Goal: Information Seeking & Learning: Learn about a topic

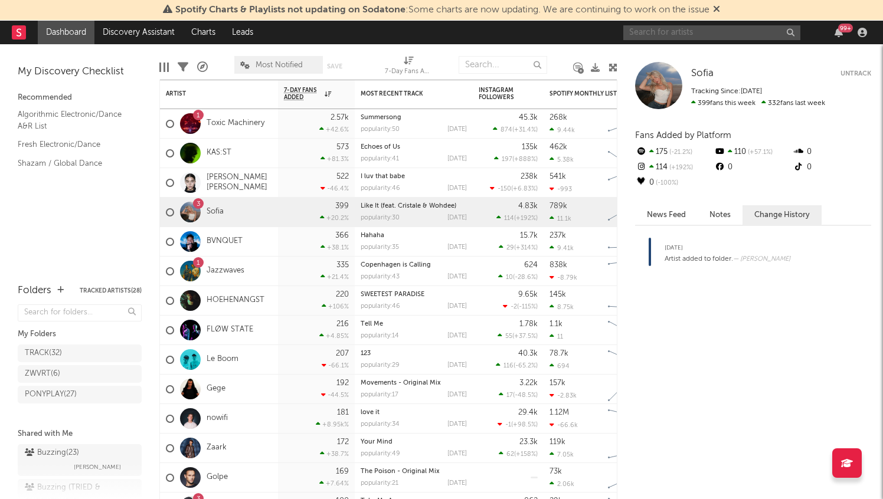
click at [687, 32] on input "text" at bounding box center [711, 32] width 177 height 15
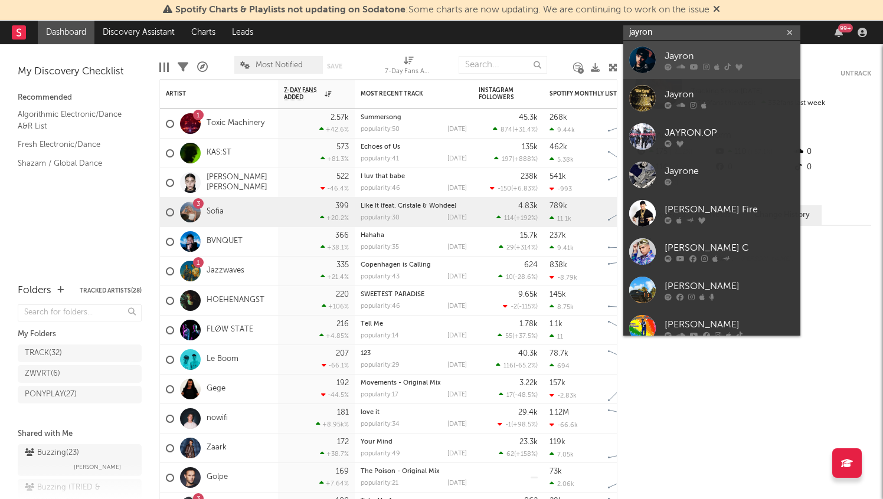
type input "jayron"
click at [741, 54] on div "Jayron" at bounding box center [729, 56] width 130 height 14
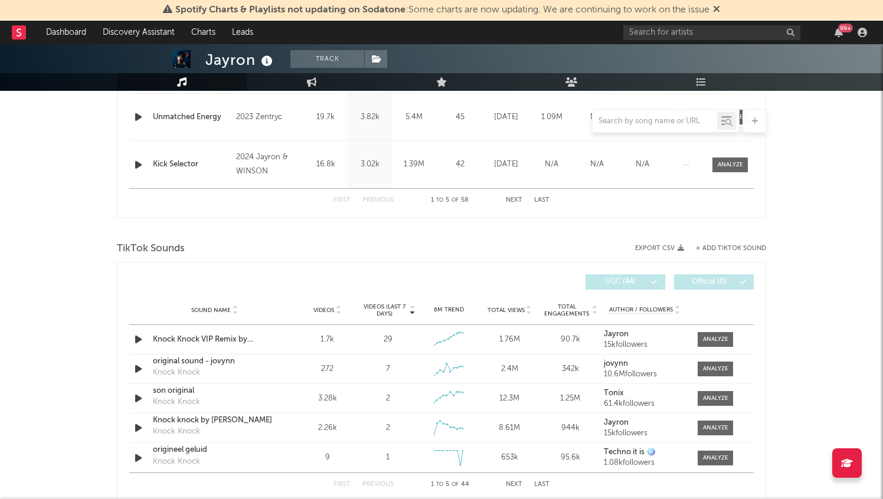
select select "6m"
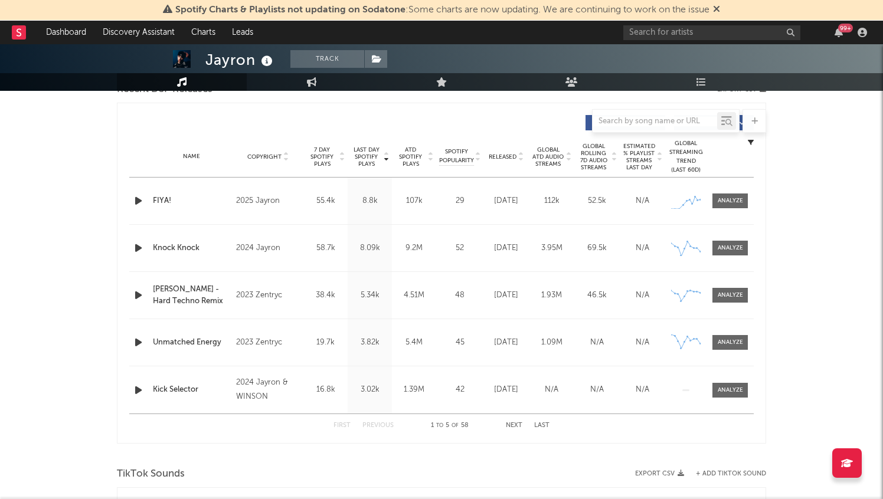
scroll to position [432, 0]
click at [732, 255] on span at bounding box center [729, 248] width 35 height 15
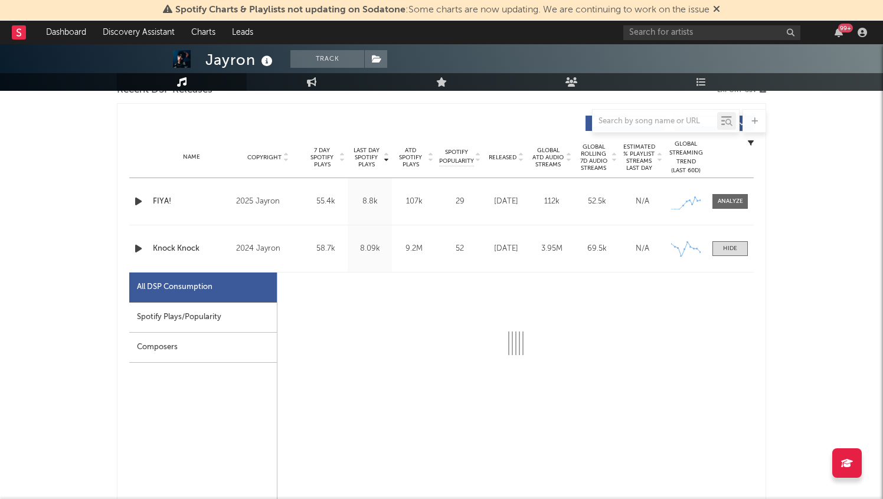
click at [213, 325] on div "Spotify Plays/Popularity" at bounding box center [202, 318] width 147 height 30
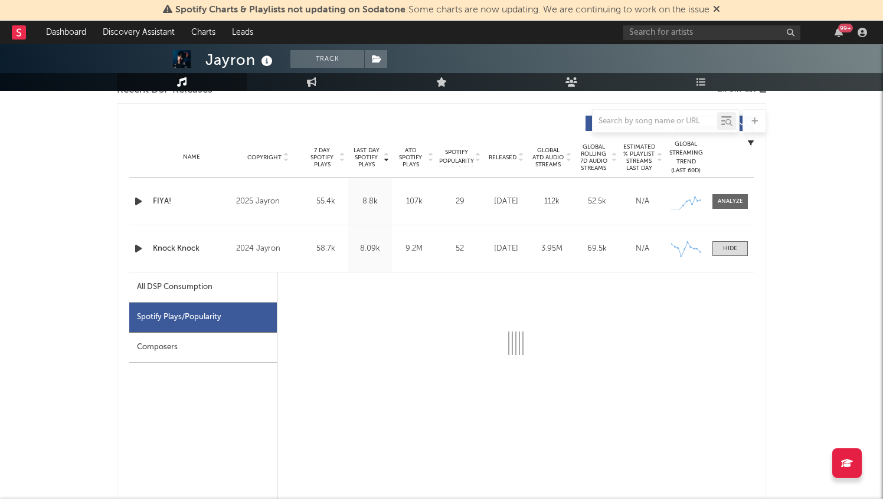
select select "6m"
select select "1w"
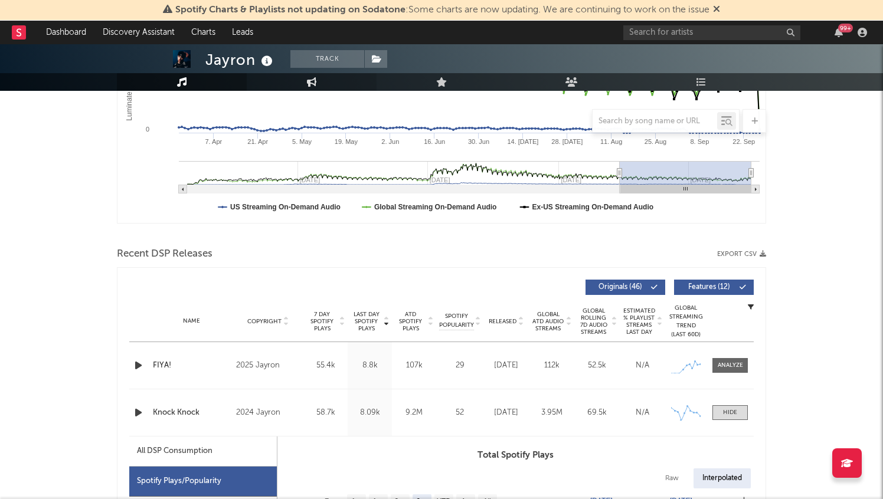
scroll to position [468, 0]
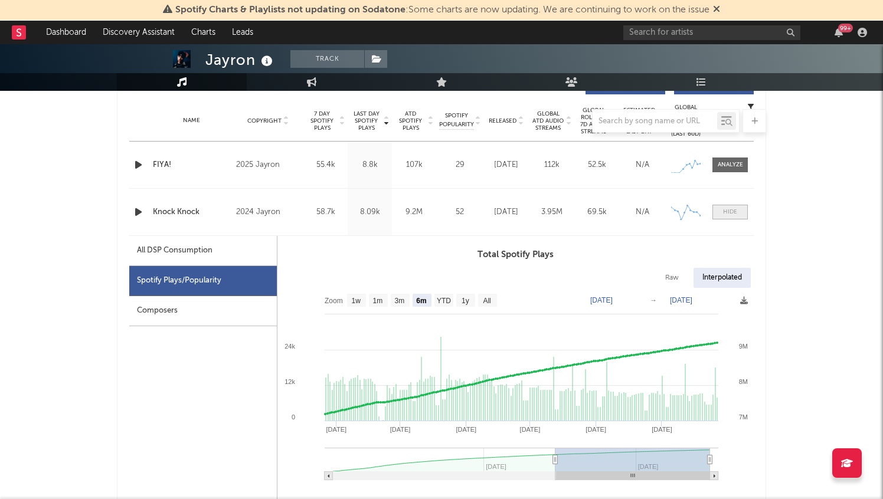
click at [736, 215] on div at bounding box center [730, 212] width 14 height 9
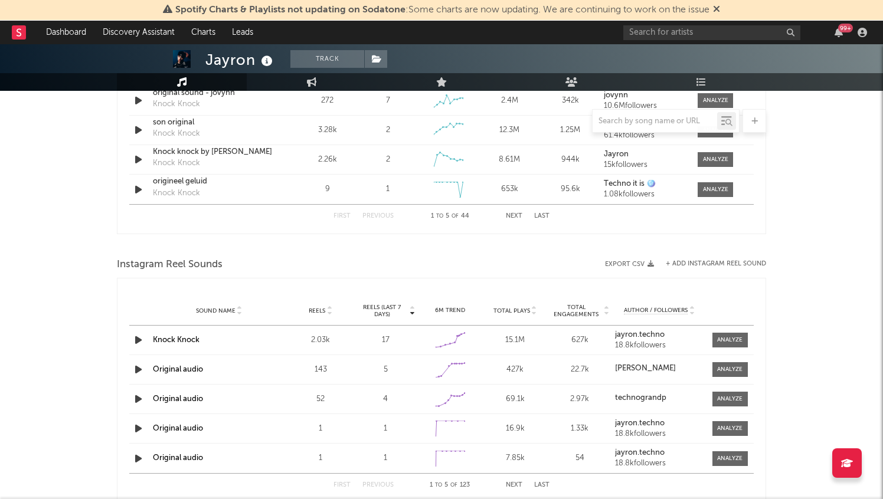
scroll to position [0, 0]
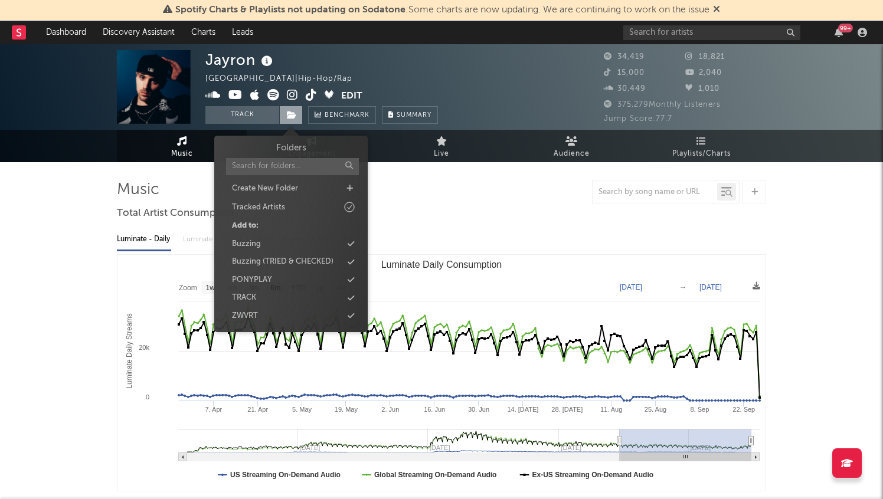
click at [290, 114] on icon at bounding box center [292, 115] width 10 height 8
click at [263, 312] on div "ZWVRT" at bounding box center [291, 316] width 136 height 15
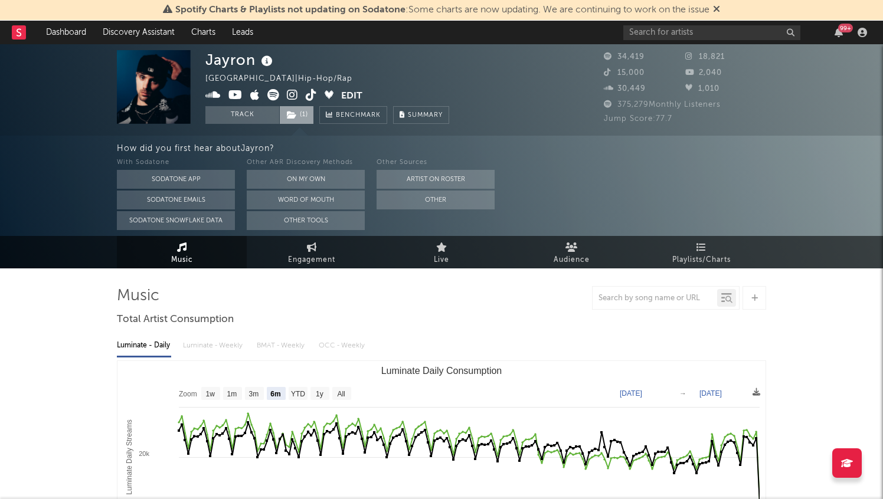
click at [295, 115] on icon at bounding box center [292, 115] width 10 height 8
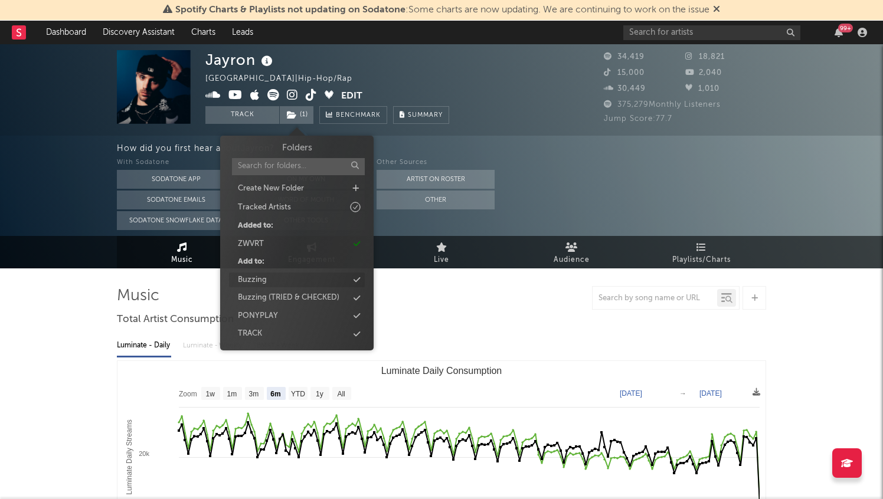
click at [274, 283] on div "Buzzing" at bounding box center [297, 280] width 136 height 15
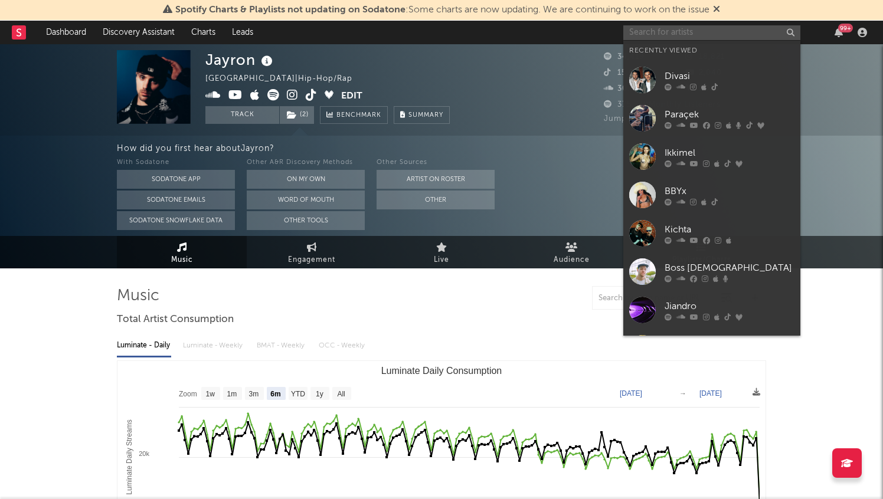
click at [671, 34] on input "text" at bounding box center [711, 32] width 177 height 15
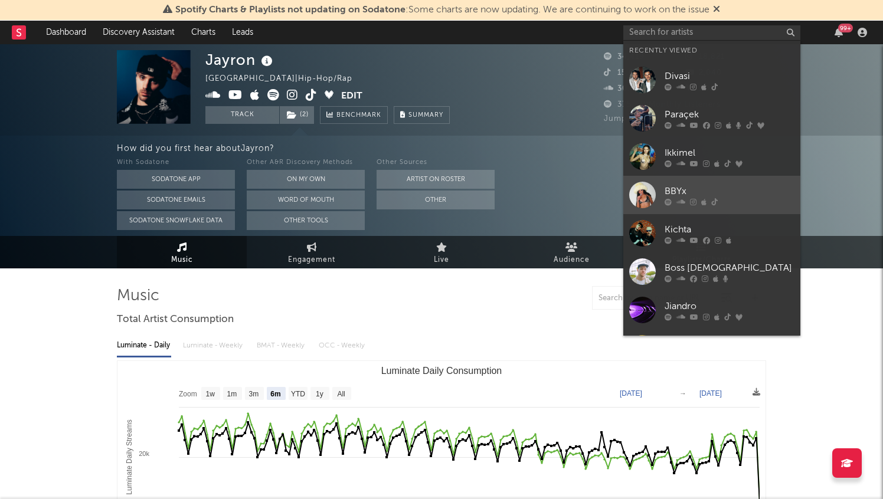
click at [735, 202] on div at bounding box center [729, 201] width 130 height 7
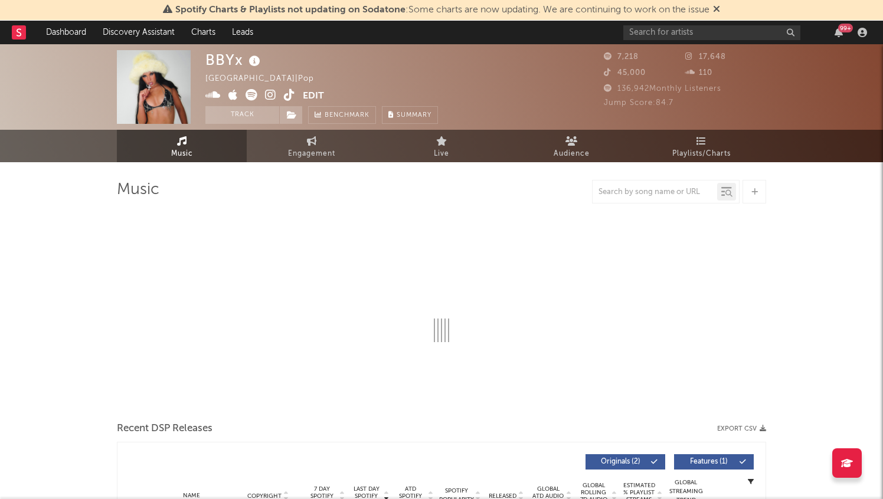
select select "6m"
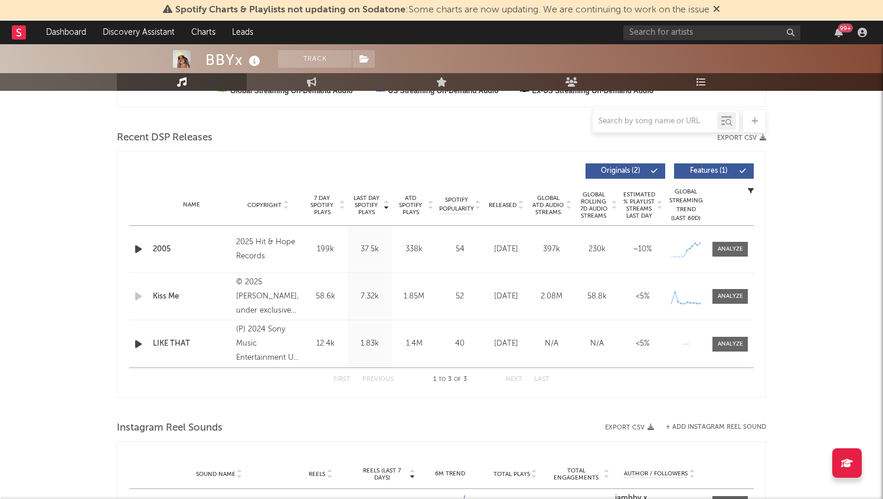
scroll to position [451, 0]
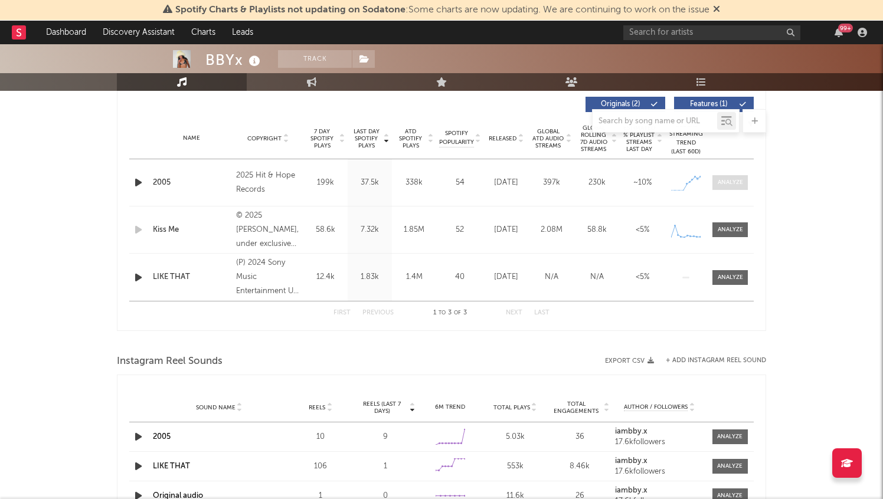
click at [736, 185] on div at bounding box center [729, 182] width 25 height 9
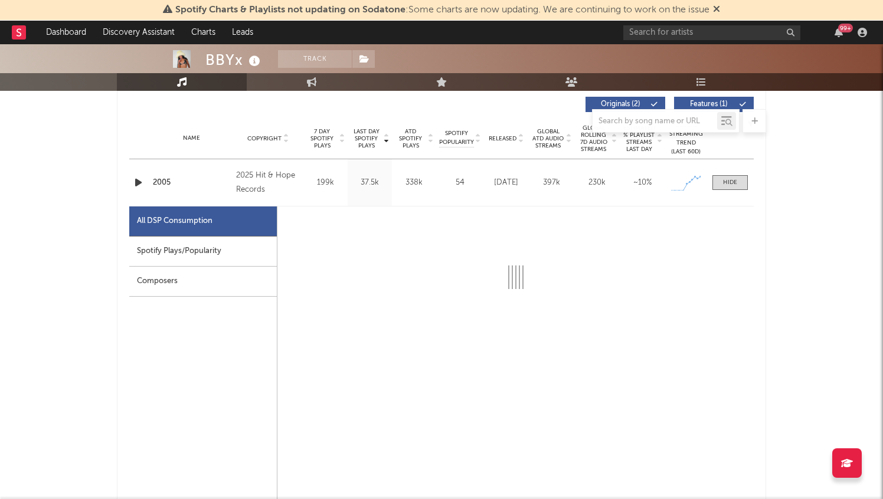
select select "1w"
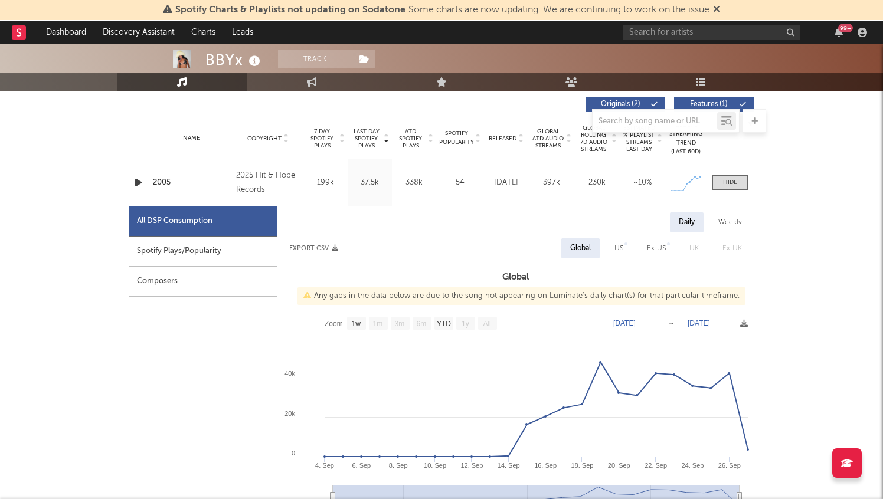
click at [206, 246] on div "Spotify Plays/Popularity" at bounding box center [202, 252] width 147 height 30
select select "1w"
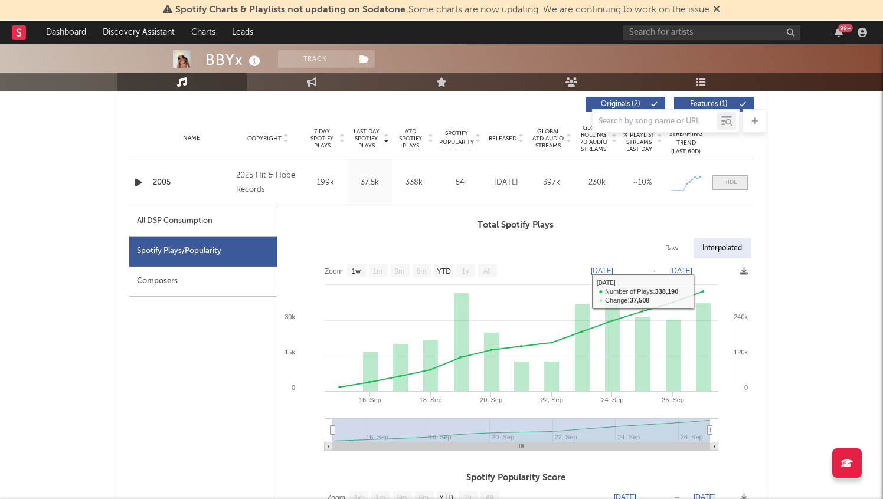
click at [723, 178] on div at bounding box center [730, 182] width 14 height 9
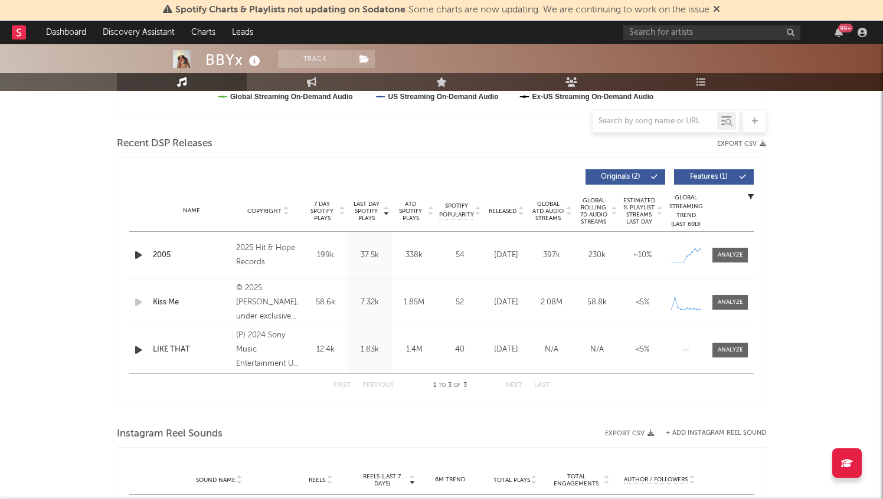
scroll to position [366, 0]
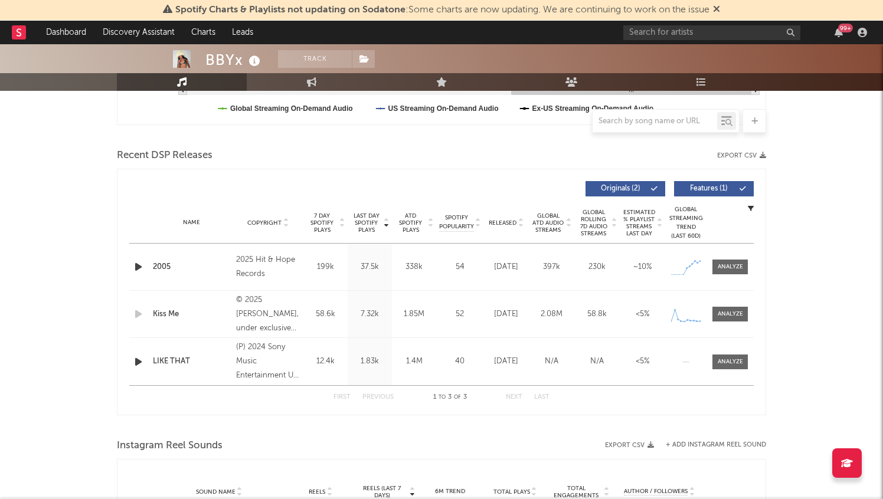
click at [6, 32] on nav "Dashboard Discovery Assistant Charts Leads 99 +" at bounding box center [441, 33] width 883 height 24
click at [17, 33] on rect at bounding box center [19, 32] width 14 height 14
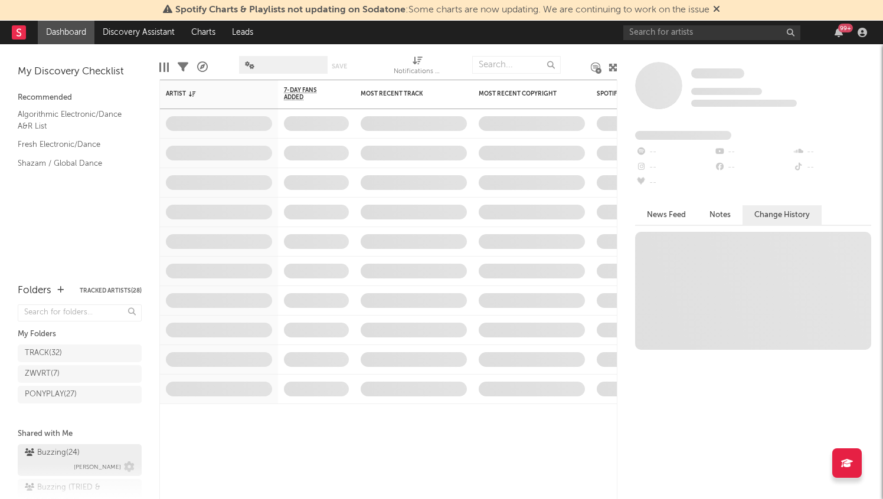
click at [61, 449] on div "Buzzing ( 24 )" at bounding box center [52, 453] width 55 height 14
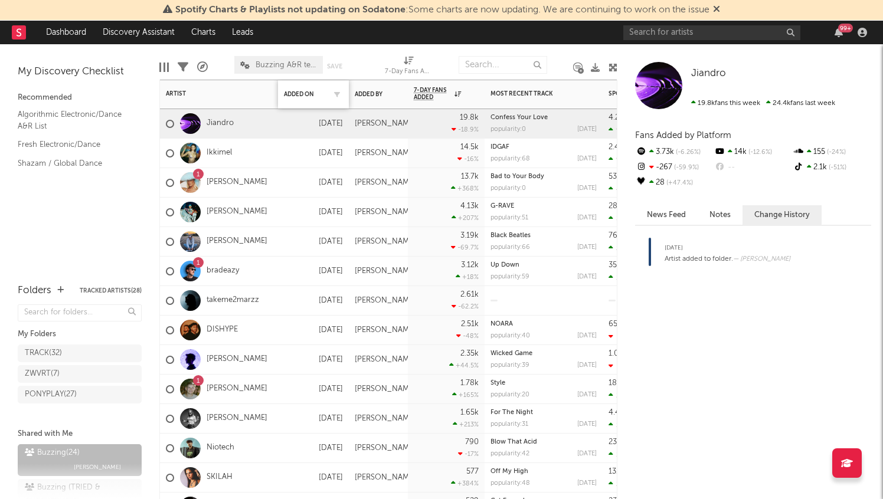
click at [309, 86] on div "Added On" at bounding box center [313, 94] width 59 height 25
click at [371, 82] on div "Added By" at bounding box center [378, 94] width 47 height 25
click at [371, 94] on div "Added By" at bounding box center [369, 94] width 29 height 7
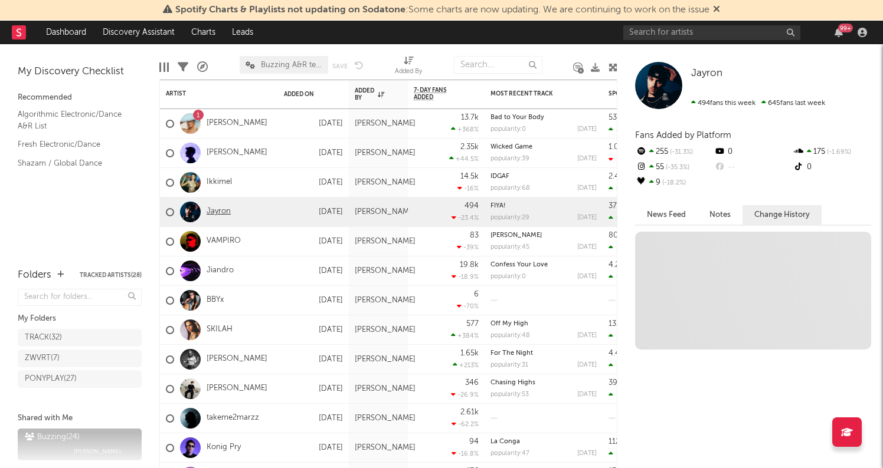
click at [217, 212] on link "Jayron" at bounding box center [218, 212] width 24 height 10
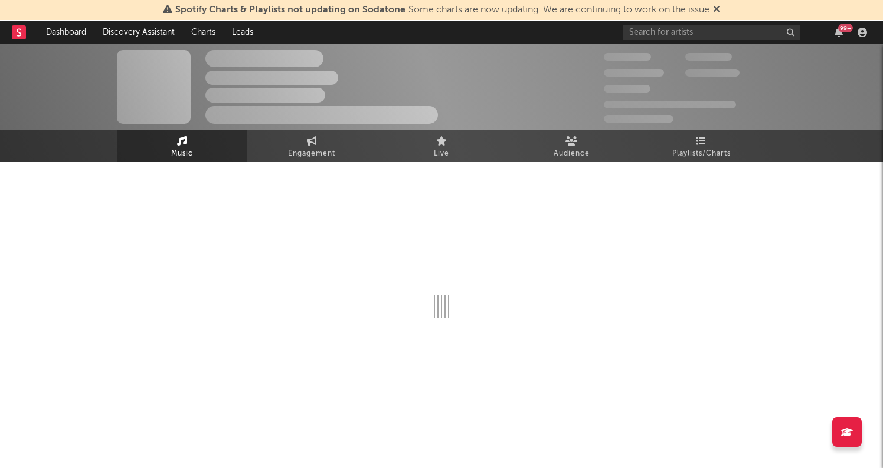
select select "6m"
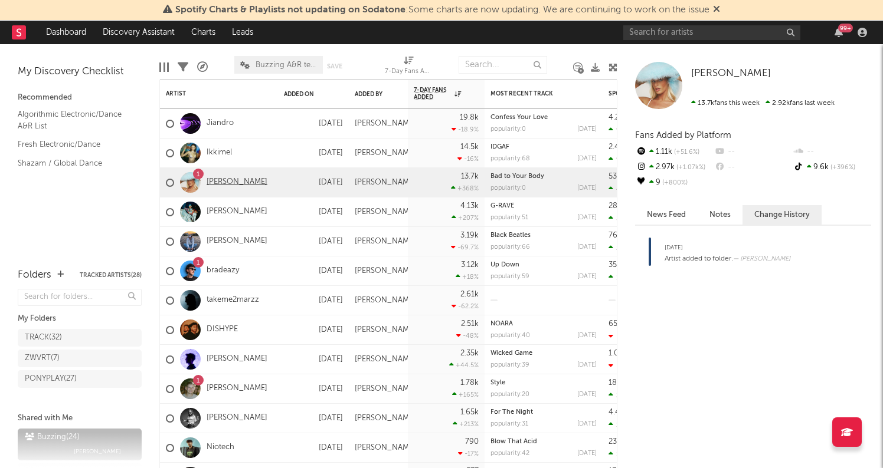
click at [222, 179] on link "[PERSON_NAME]" at bounding box center [236, 183] width 61 height 10
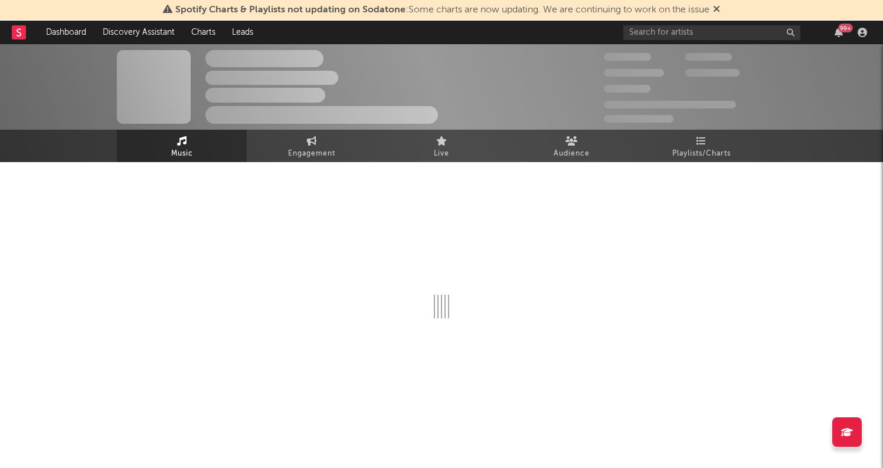
select select "1w"
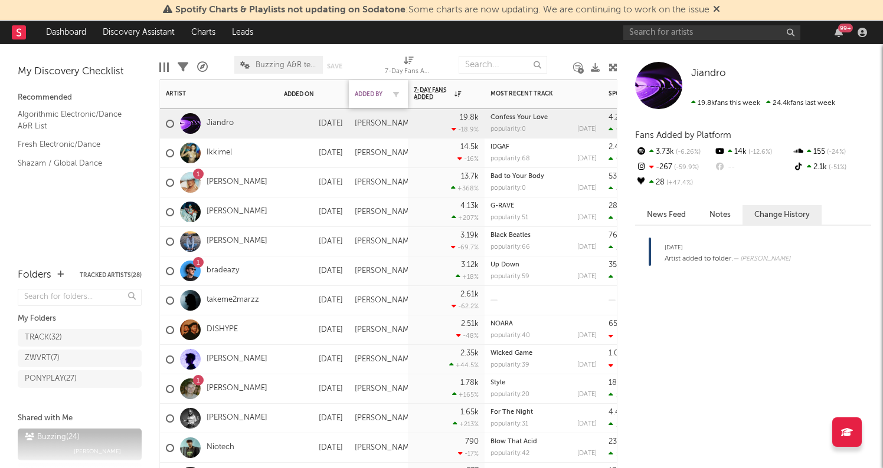
click at [371, 93] on div "Added By" at bounding box center [369, 94] width 29 height 7
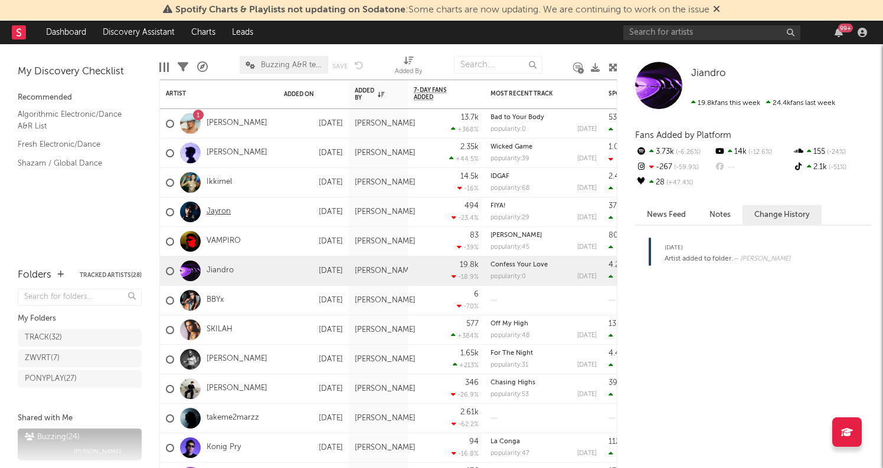
click at [222, 211] on link "Jayron" at bounding box center [218, 212] width 24 height 10
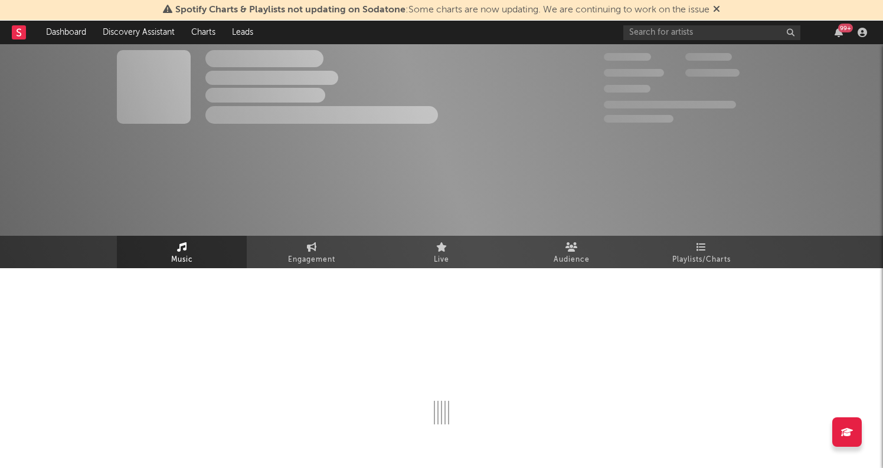
select select "6m"
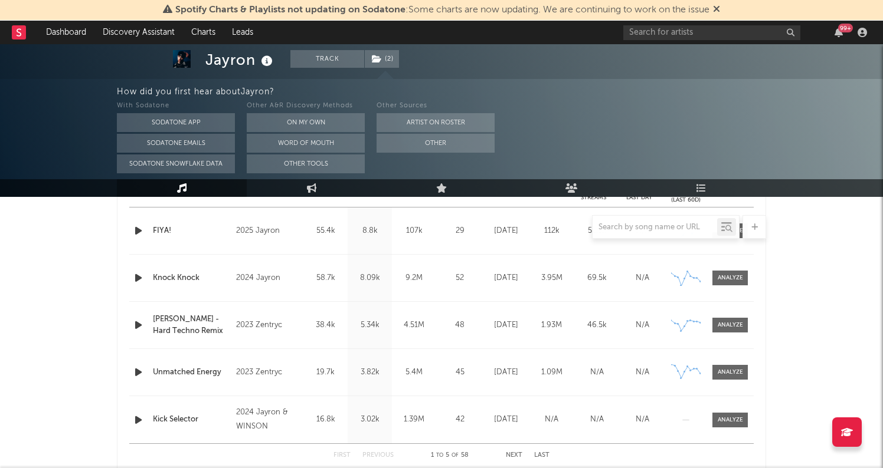
scroll to position [513, 0]
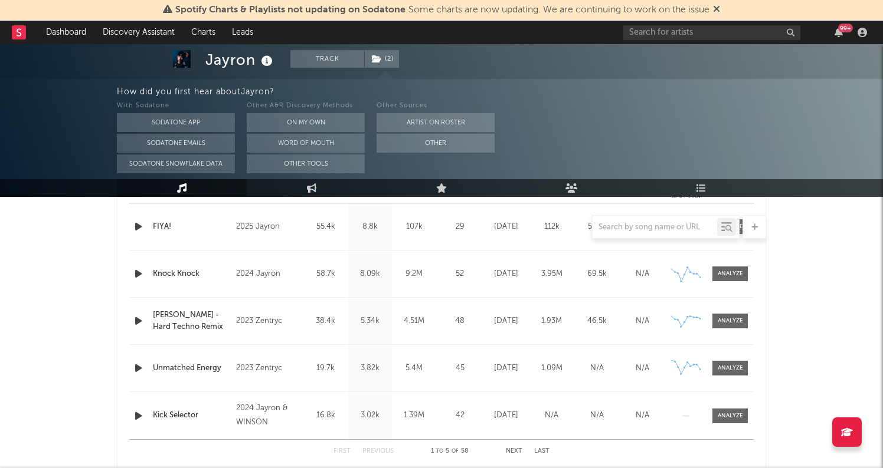
click at [13, 36] on rect at bounding box center [19, 32] width 14 height 14
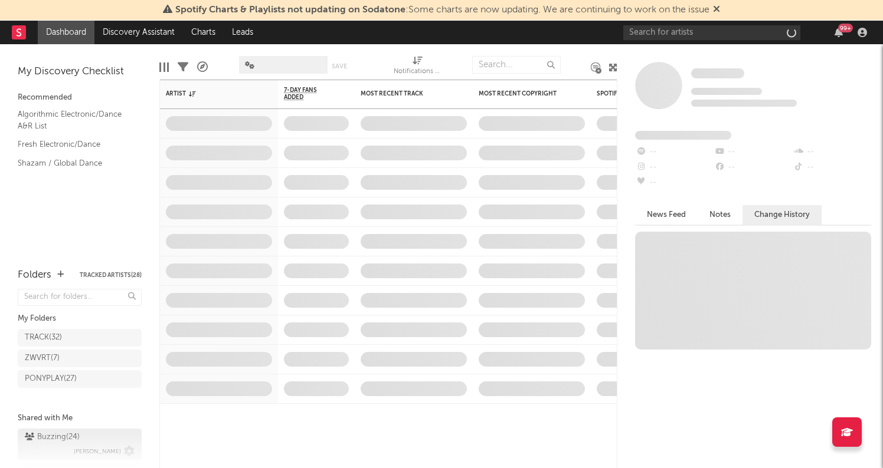
click at [71, 438] on div "Buzzing ( 24 )" at bounding box center [52, 438] width 55 height 14
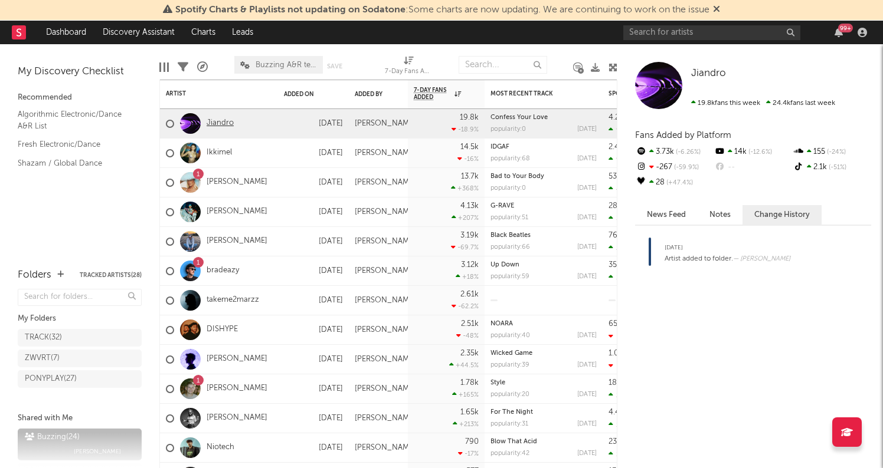
click at [219, 124] on link "Jiandro" at bounding box center [219, 124] width 27 height 10
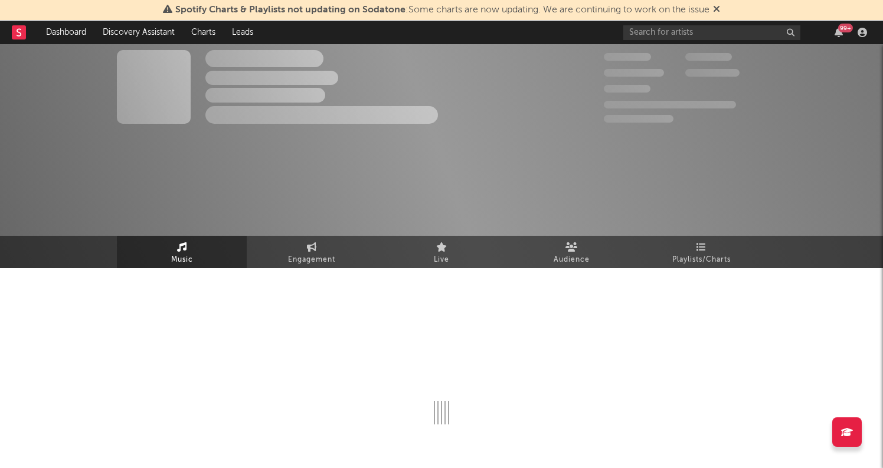
select select "1w"
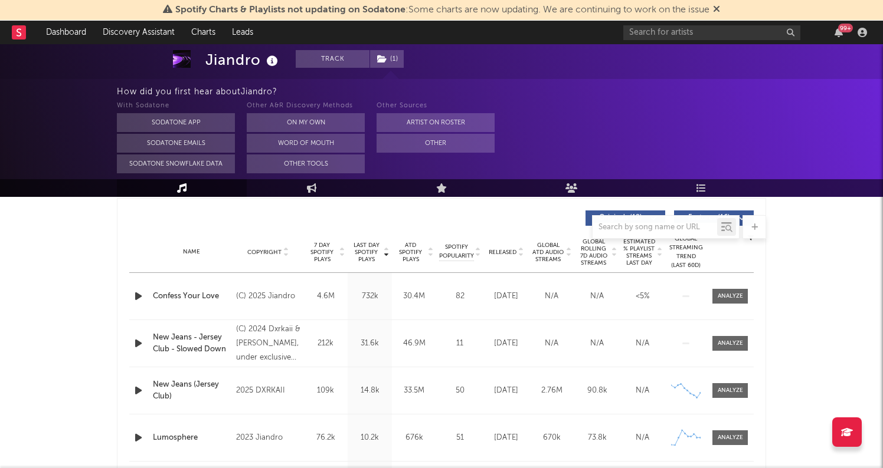
scroll to position [464, 0]
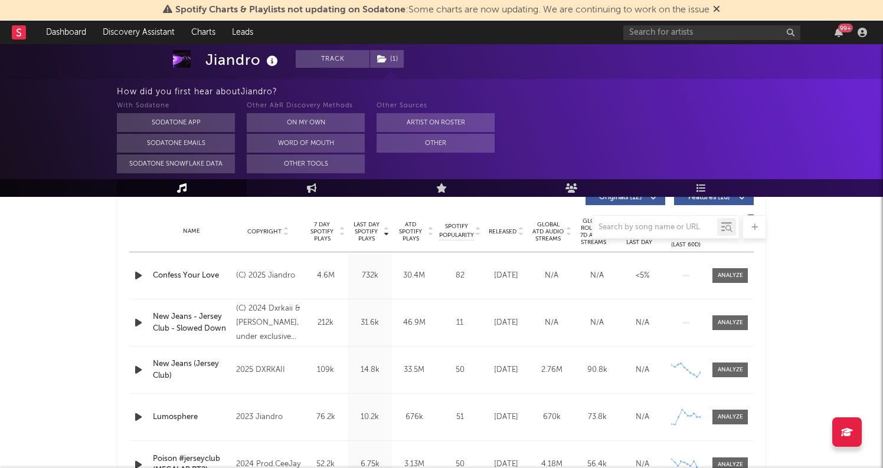
click at [136, 275] on icon "button" at bounding box center [138, 275] width 12 height 15
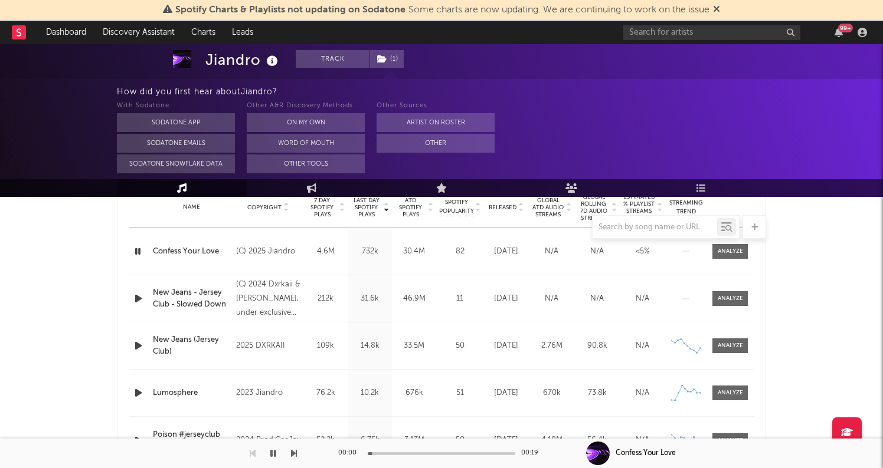
scroll to position [492, 0]
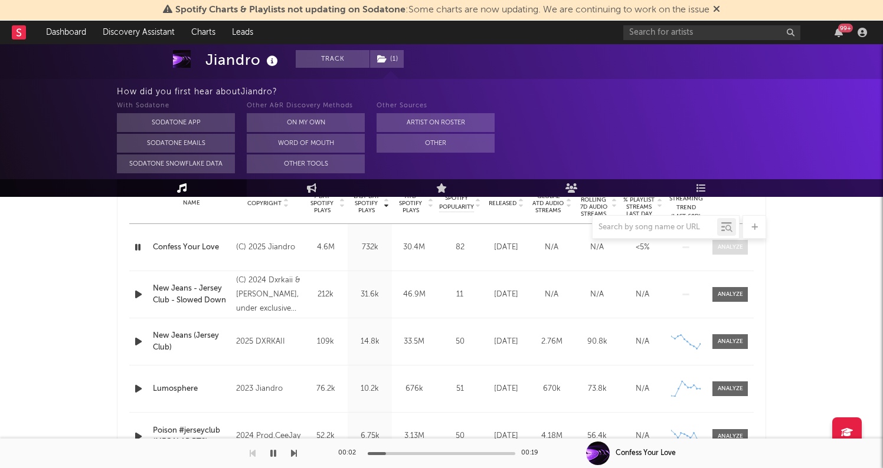
click at [720, 252] on span at bounding box center [729, 247] width 35 height 15
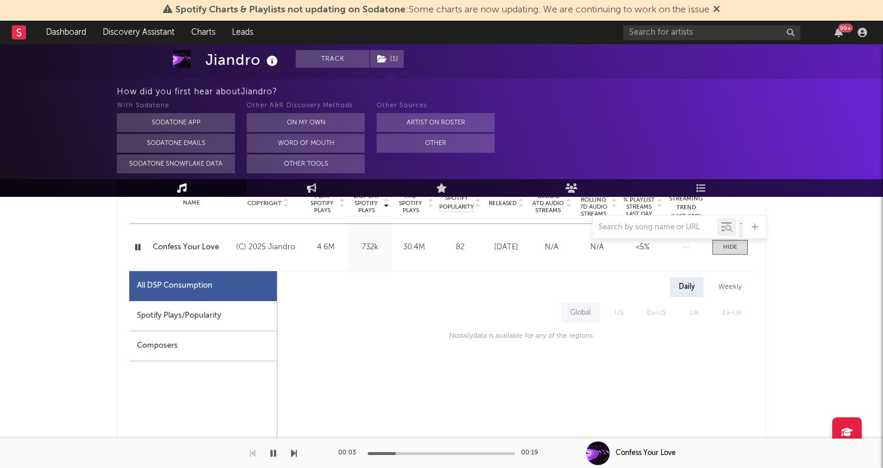
click at [216, 317] on div "Spotify Plays/Popularity" at bounding box center [202, 316] width 147 height 30
select select "1w"
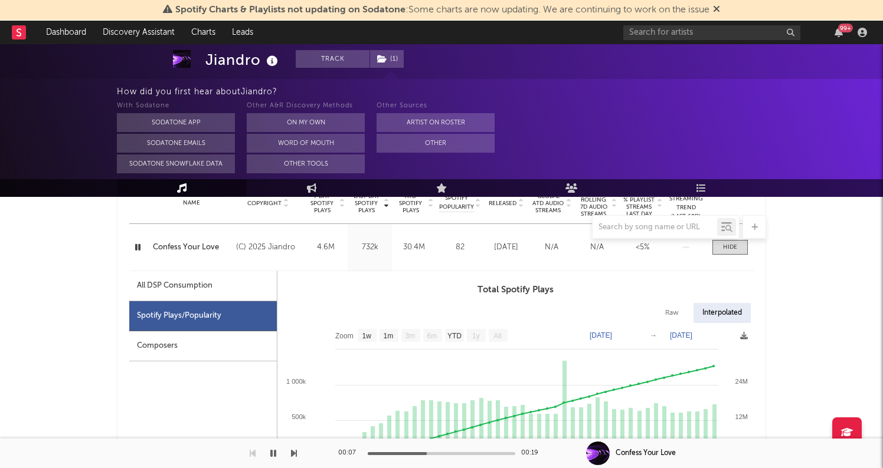
click at [136, 248] on icon "button" at bounding box center [137, 247] width 11 height 15
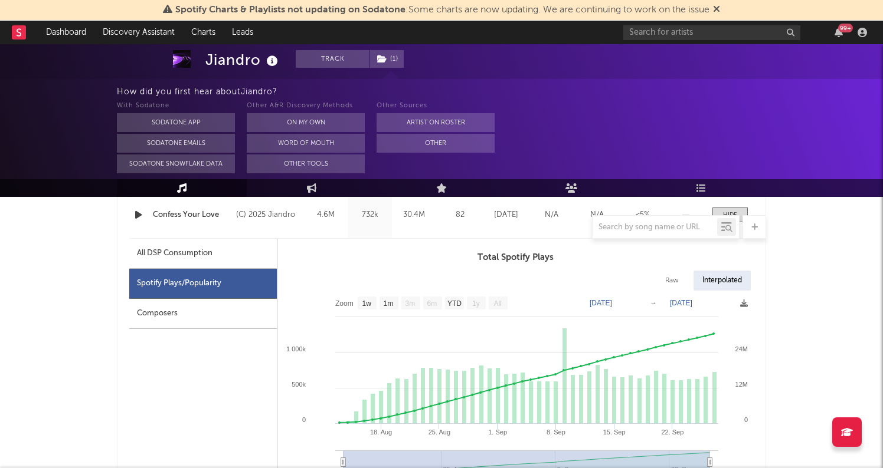
scroll to position [511, 0]
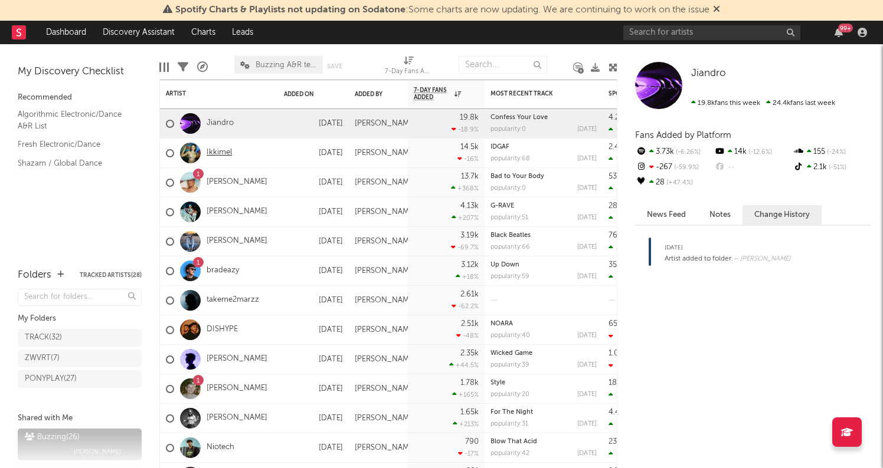
click at [213, 156] on link "Ikkimel" at bounding box center [218, 153] width 25 height 10
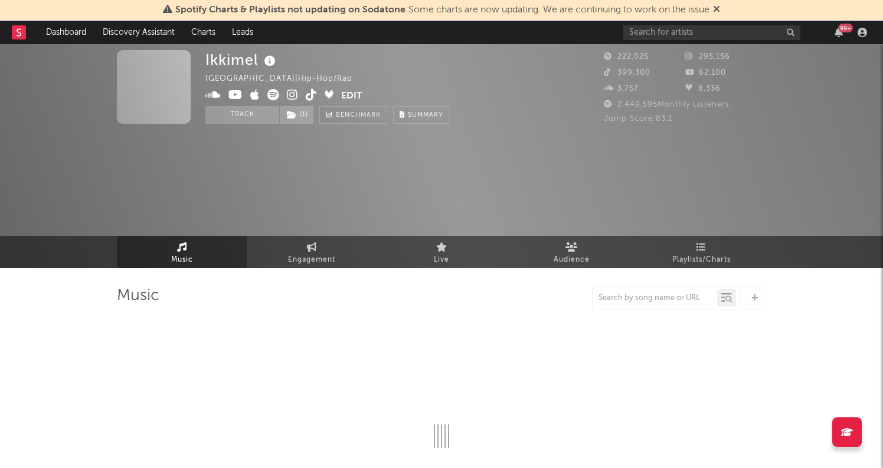
select select "6m"
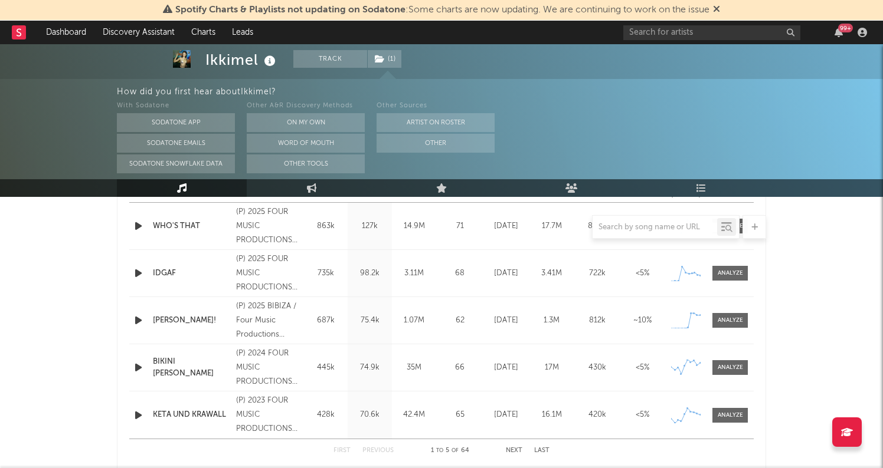
scroll to position [501, 0]
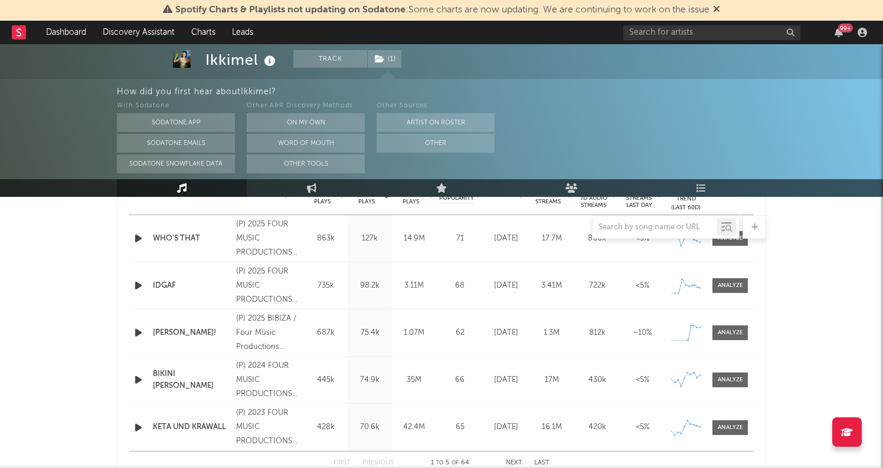
click at [139, 424] on icon "button" at bounding box center [138, 428] width 12 height 15
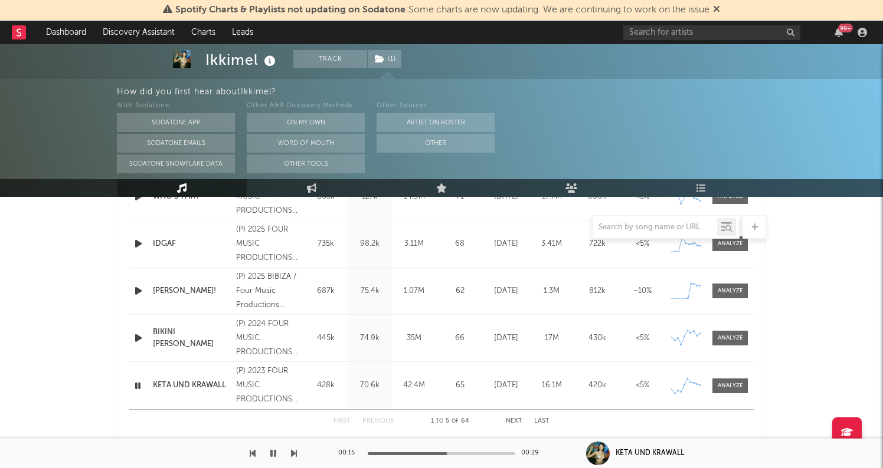
scroll to position [542, 0]
click at [139, 383] on icon "button" at bounding box center [137, 386] width 11 height 15
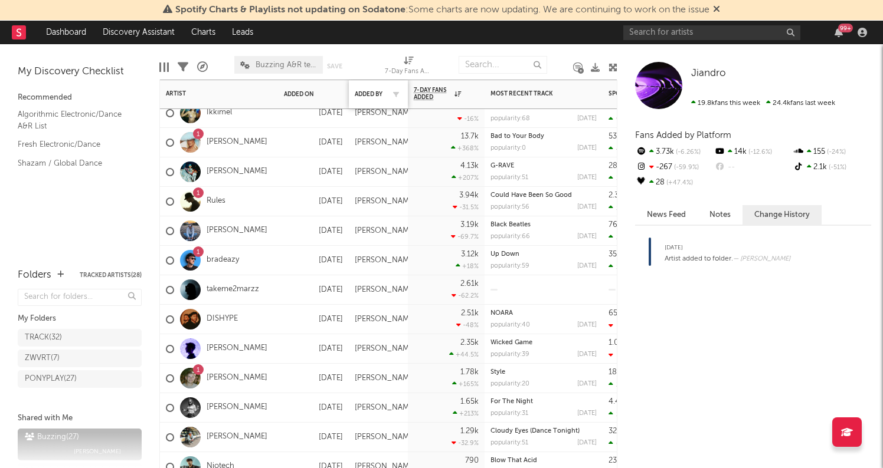
click at [369, 87] on div "Added By" at bounding box center [378, 94] width 47 height 25
click at [368, 92] on div "Added By" at bounding box center [369, 94] width 29 height 7
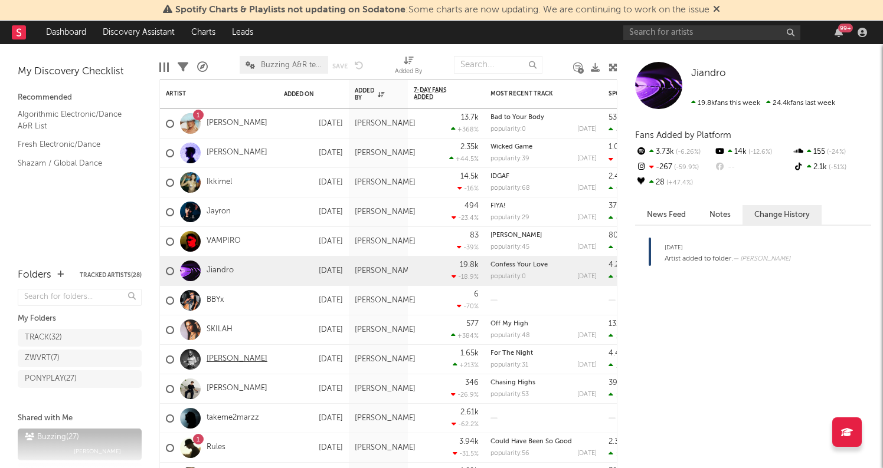
click at [222, 356] on link "[PERSON_NAME]" at bounding box center [236, 360] width 61 height 10
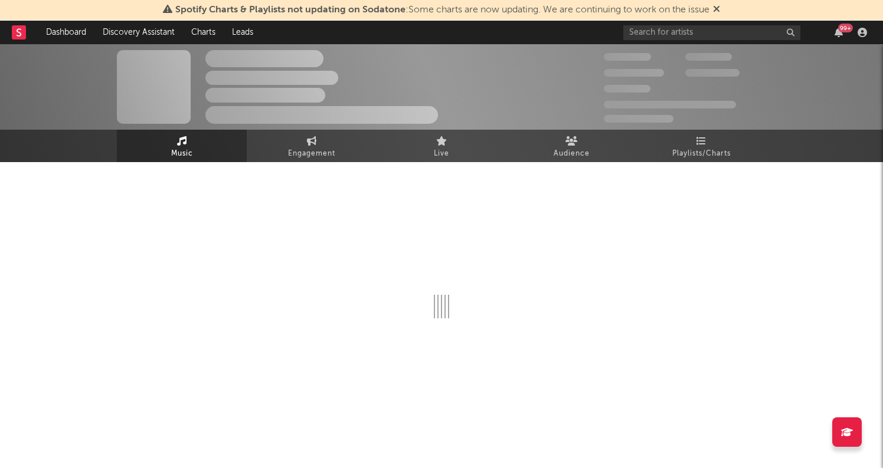
select select "1w"
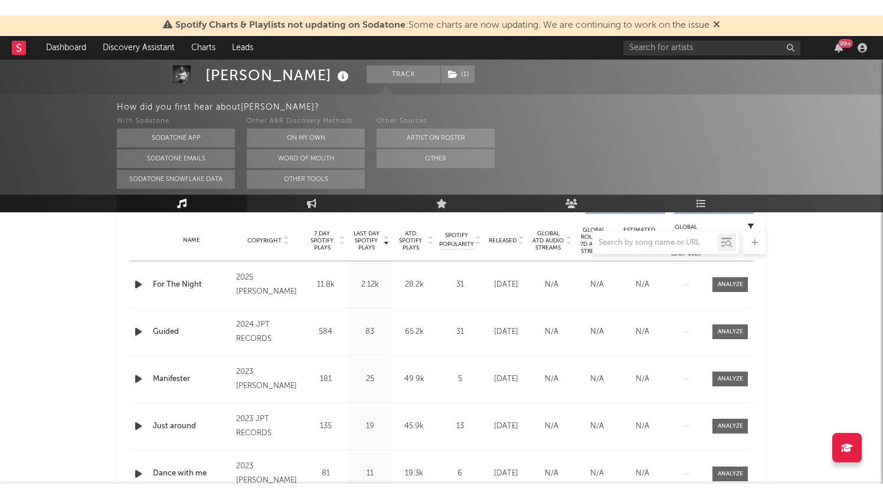
scroll to position [469, 0]
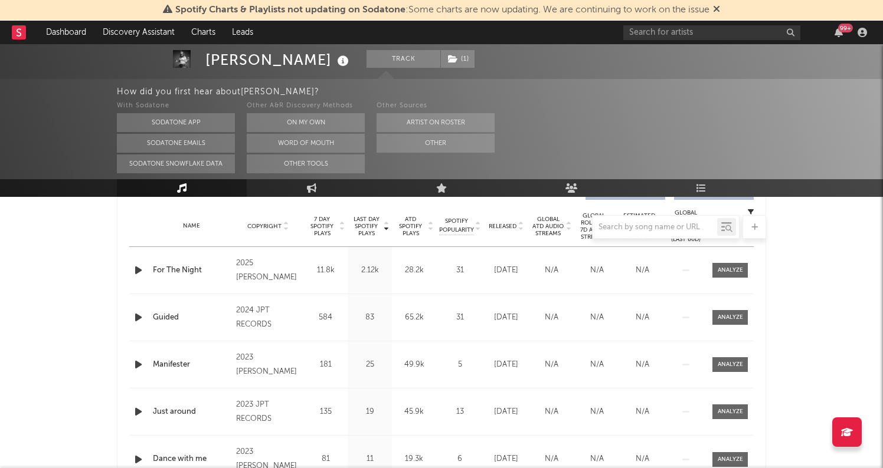
click at [134, 270] on icon "button" at bounding box center [138, 270] width 12 height 15
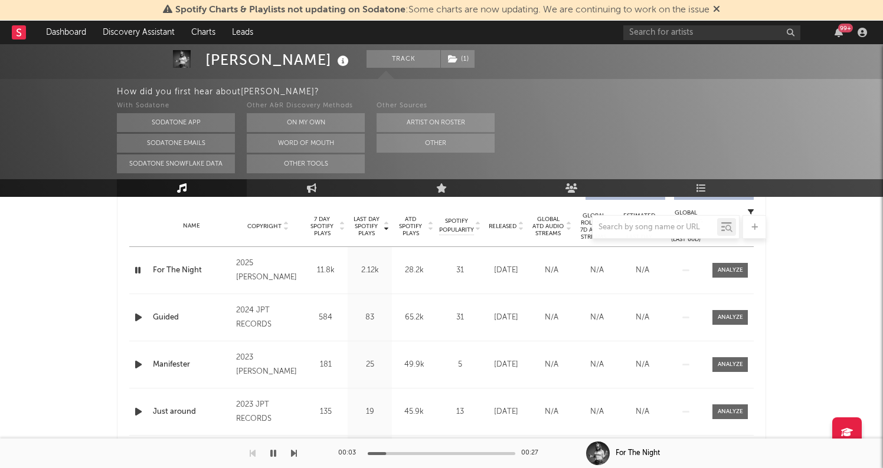
click at [138, 270] on icon "button" at bounding box center [137, 270] width 11 height 15
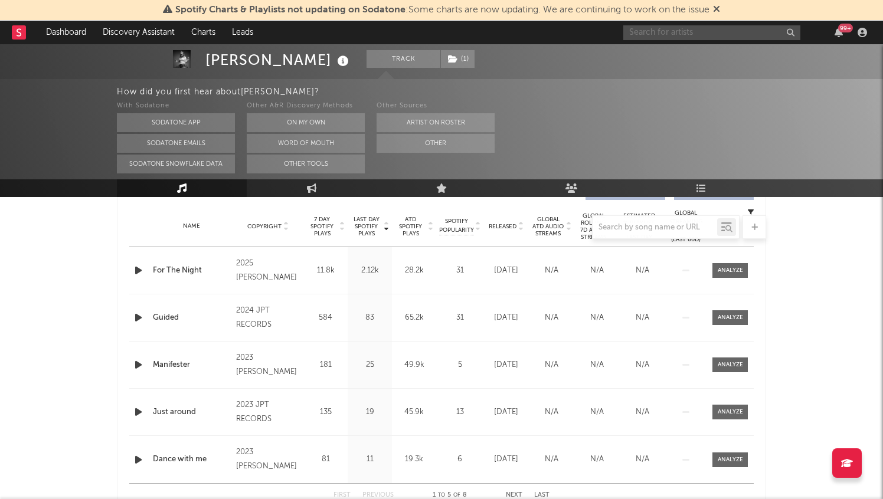
click at [654, 32] on input "text" at bounding box center [711, 32] width 177 height 15
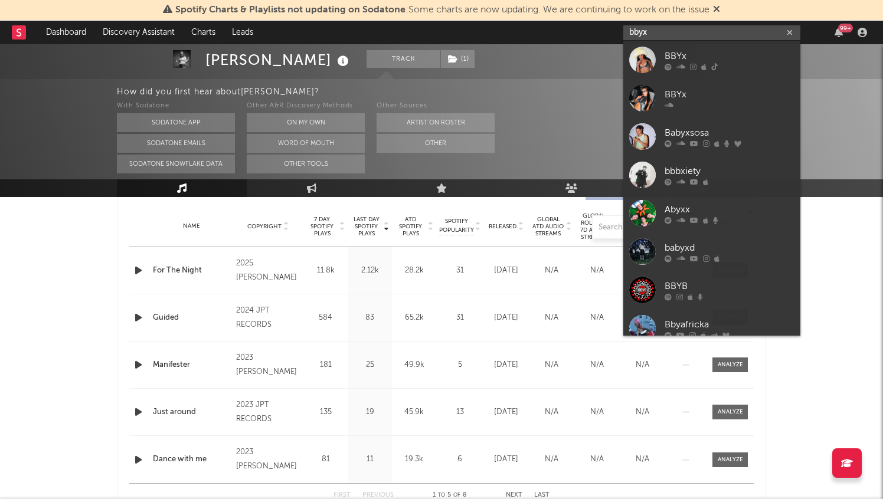
type input "bbyx"
click at [671, 58] on div "BBYx" at bounding box center [729, 56] width 130 height 14
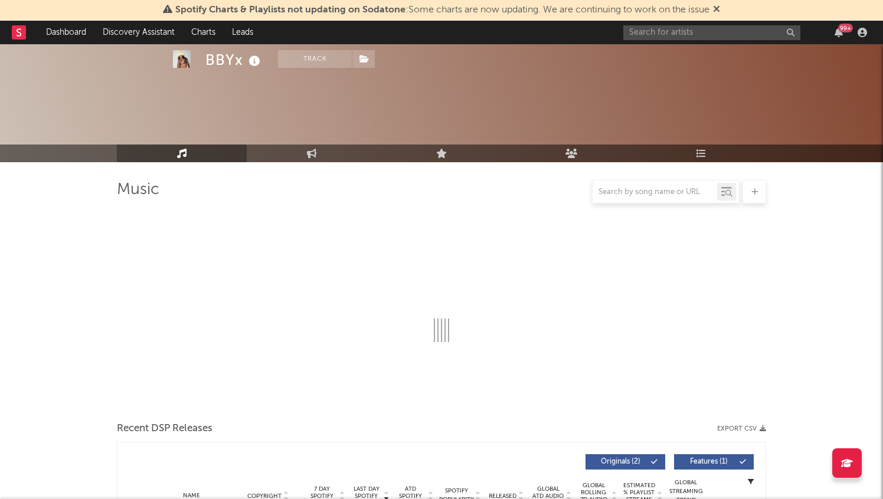
scroll to position [332, 0]
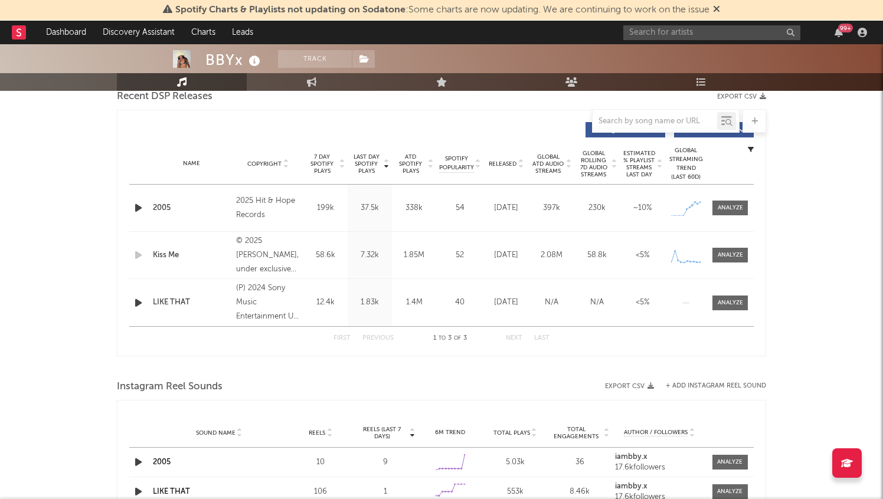
select select "6m"
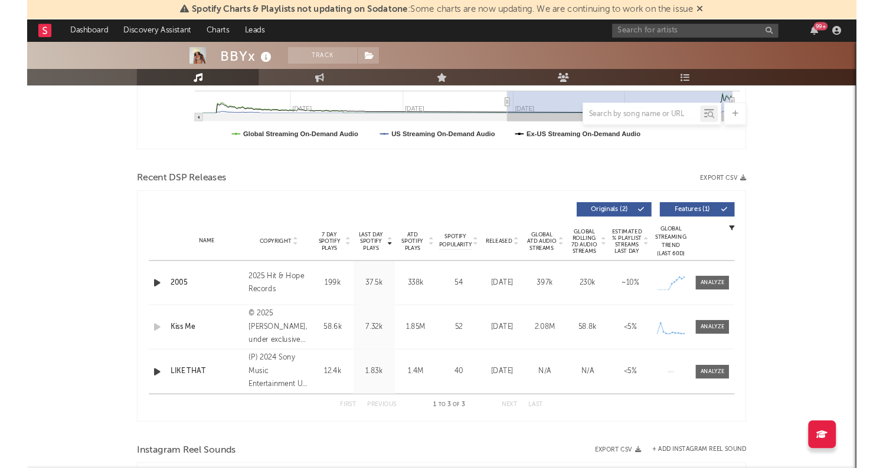
scroll to position [425, 0]
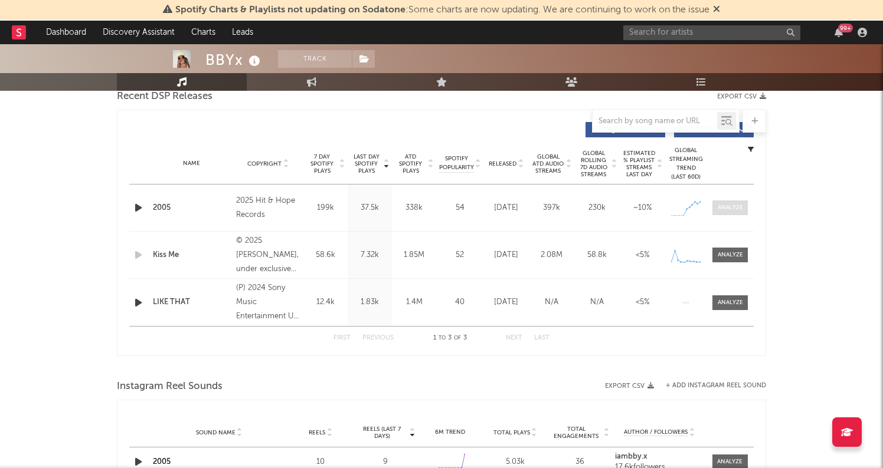
click at [737, 205] on div at bounding box center [729, 208] width 25 height 9
select select "1w"
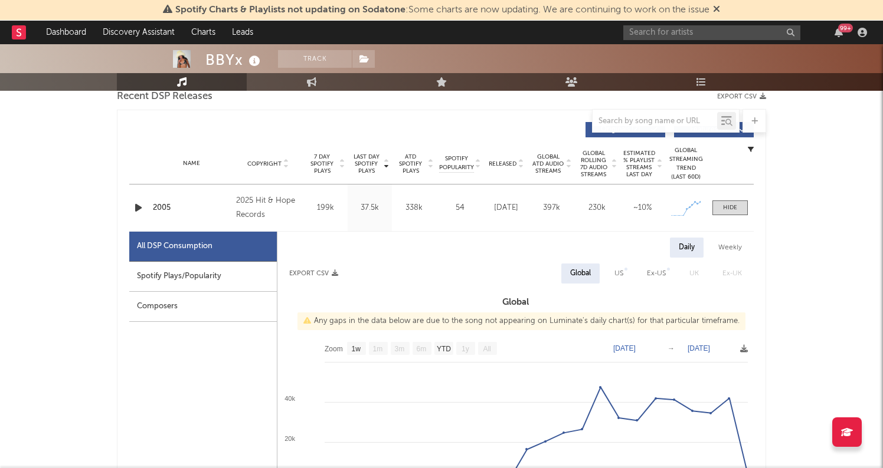
click at [185, 281] on div "Spotify Plays/Popularity" at bounding box center [202, 277] width 147 height 30
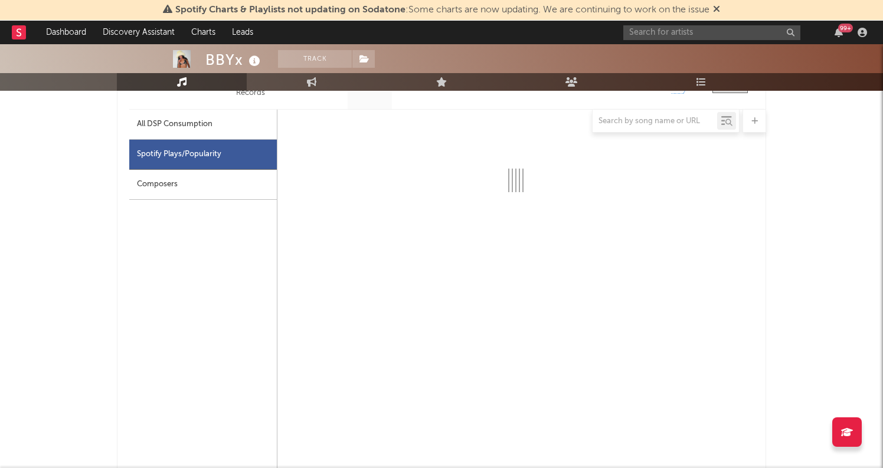
select select "1w"
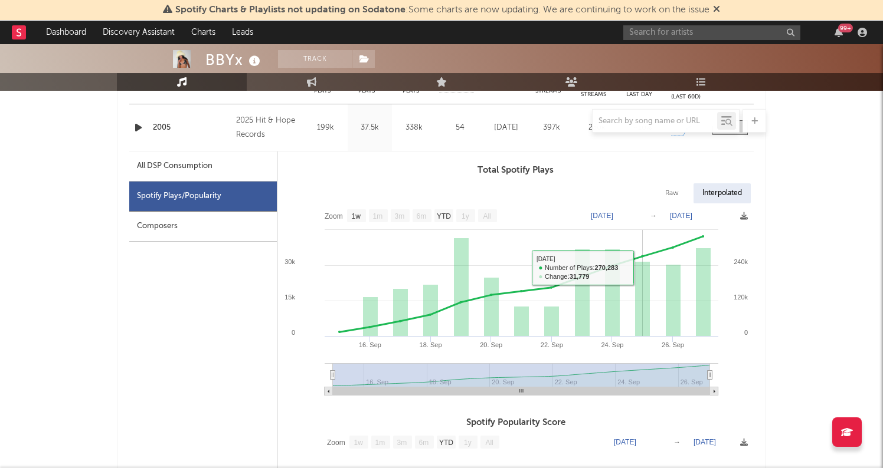
scroll to position [492, 0]
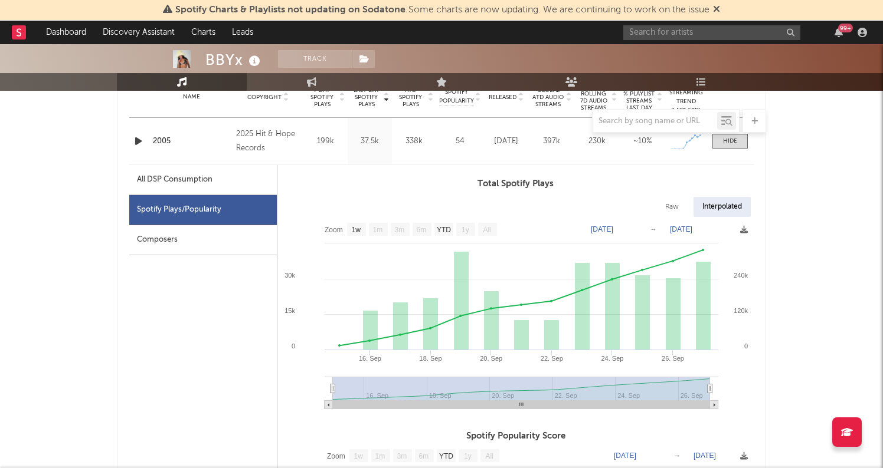
click at [613, 227] on text "[DATE]" at bounding box center [602, 229] width 22 height 8
click at [637, 228] on input "[DATE]" at bounding box center [609, 230] width 55 height 12
click at [613, 229] on text "[DATE]" at bounding box center [602, 229] width 22 height 8
click at [622, 203] on div "Raw Interpolated" at bounding box center [515, 207] width 476 height 20
